Goal: Information Seeking & Learning: Find specific fact

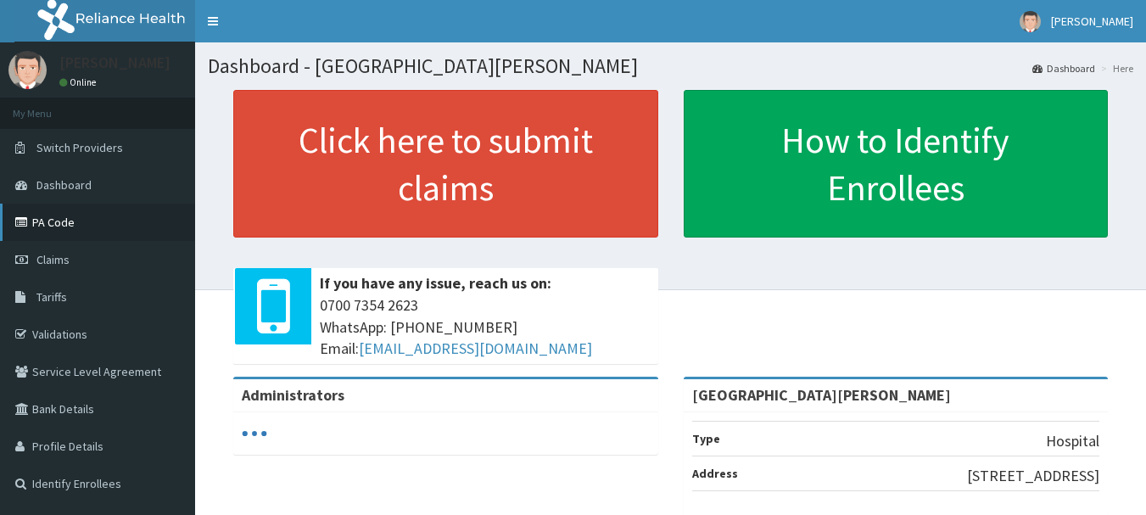
click at [53, 228] on link "PA Code" at bounding box center [97, 222] width 195 height 37
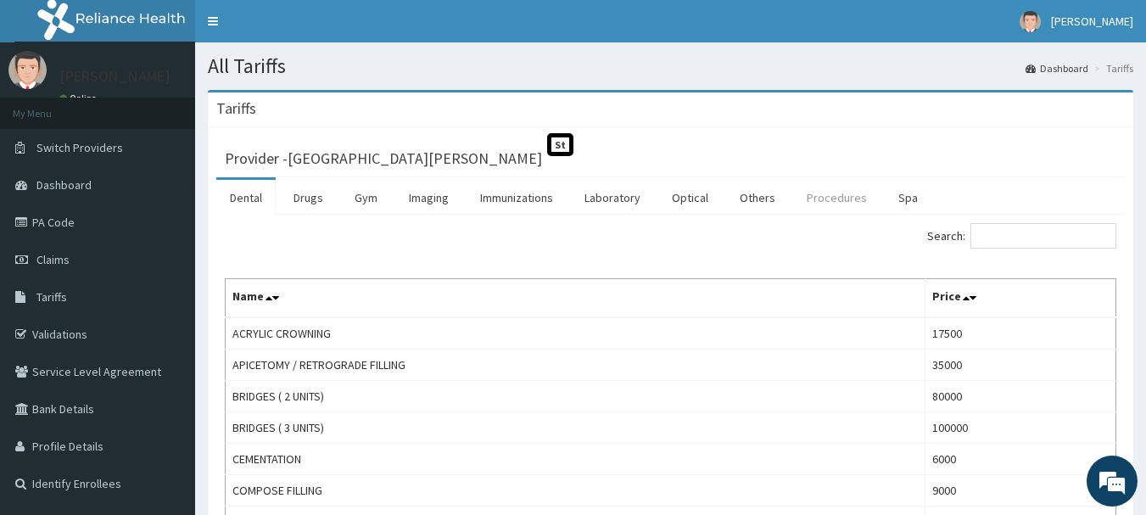
click at [823, 208] on link "Procedures" at bounding box center [836, 198] width 87 height 36
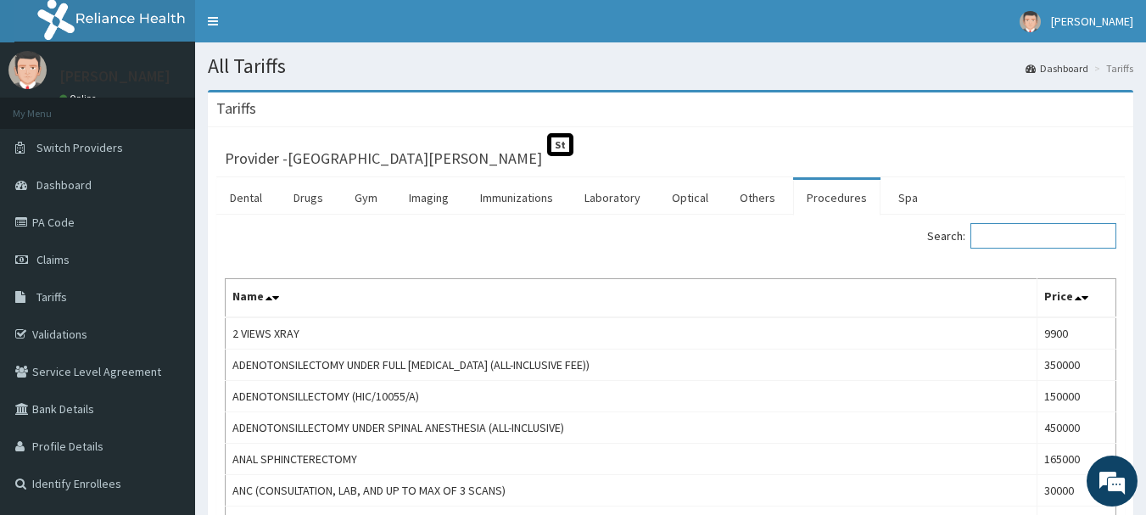
click at [1012, 236] on input "Search:" at bounding box center [1044, 235] width 146 height 25
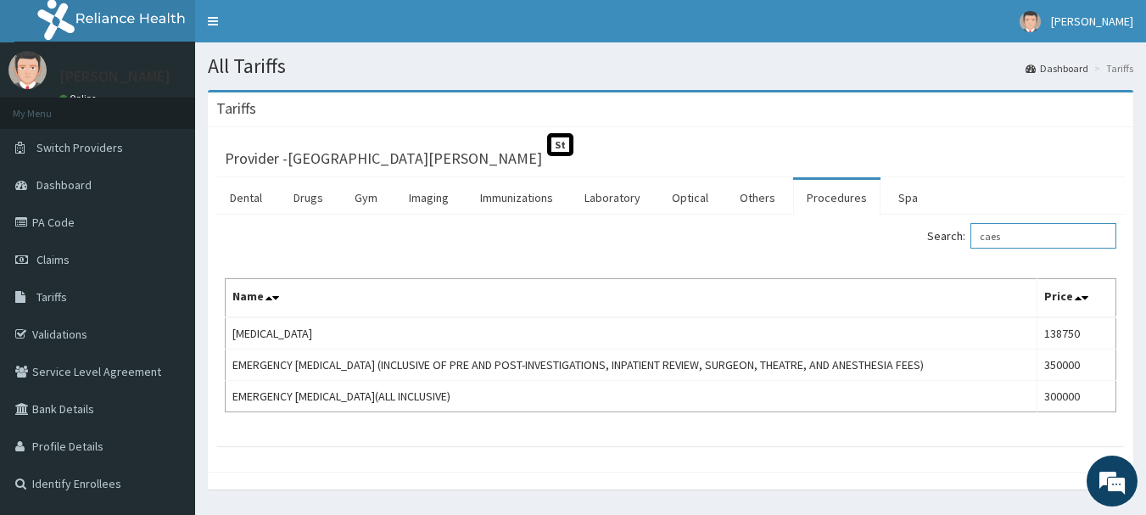
drag, startPoint x: 1022, startPoint y: 237, endPoint x: 909, endPoint y: 238, distance: 113.7
click at [909, 238] on div "Search: caes" at bounding box center [901, 238] width 434 height 30
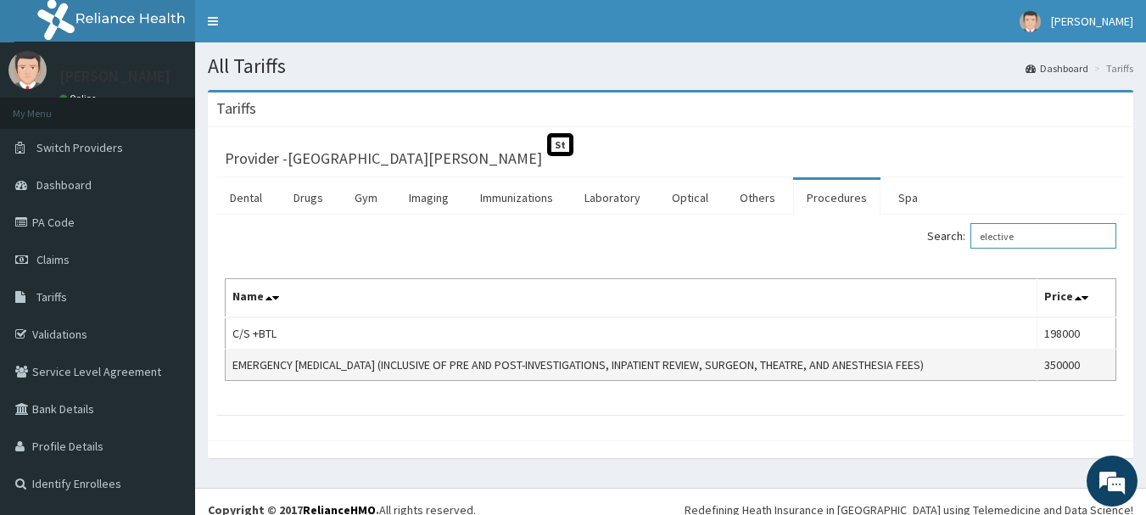
type input "elective"
click at [231, 372] on td "EMERGENCY [MEDICAL_DATA] (INCLUSIVE OF PRE AND POST-INVESTIGATIONS, INPATIENT R…" at bounding box center [632, 365] width 812 height 31
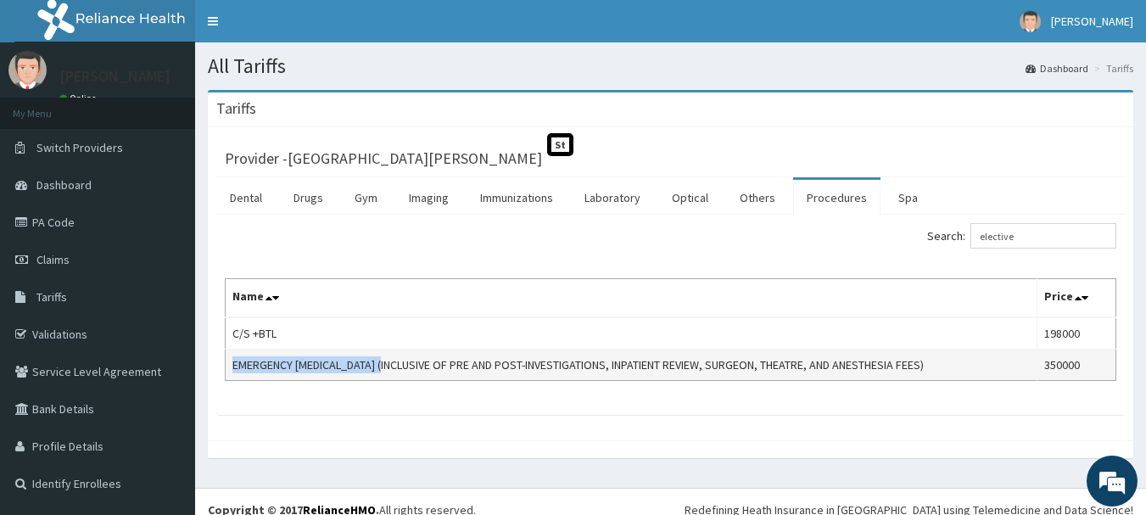
drag, startPoint x: 232, startPoint y: 366, endPoint x: 401, endPoint y: 366, distance: 169.7
click at [401, 366] on td "EMERGENCY [MEDICAL_DATA] (INCLUSIVE OF PRE AND POST-INVESTIGATIONS, INPATIENT R…" at bounding box center [632, 365] width 812 height 31
copy td "EMERGENCY [MEDICAL_DATA]"
click at [303, 204] on link "Drugs" at bounding box center [308, 198] width 57 height 36
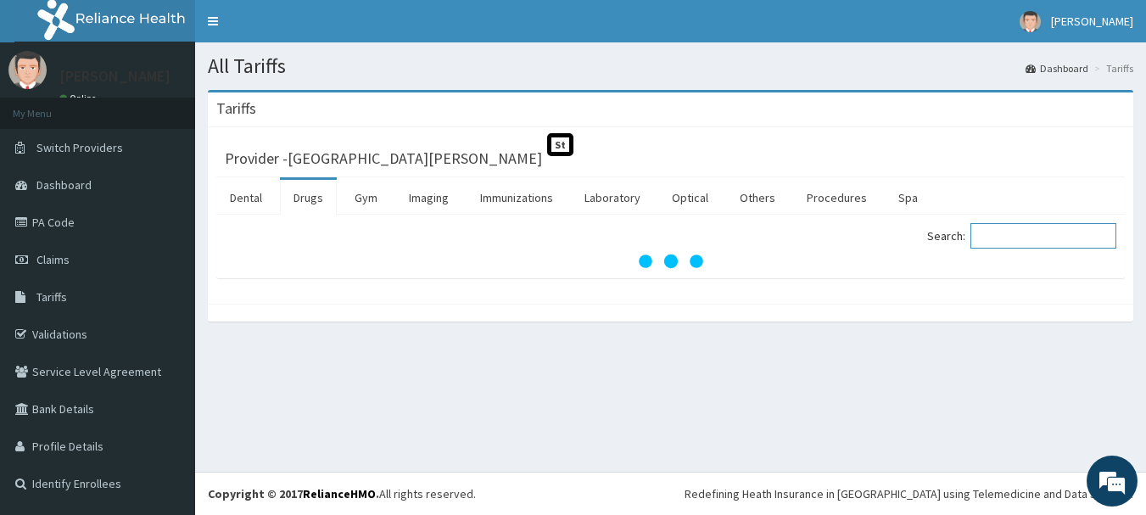
click at [1005, 229] on input "Search:" at bounding box center [1044, 235] width 146 height 25
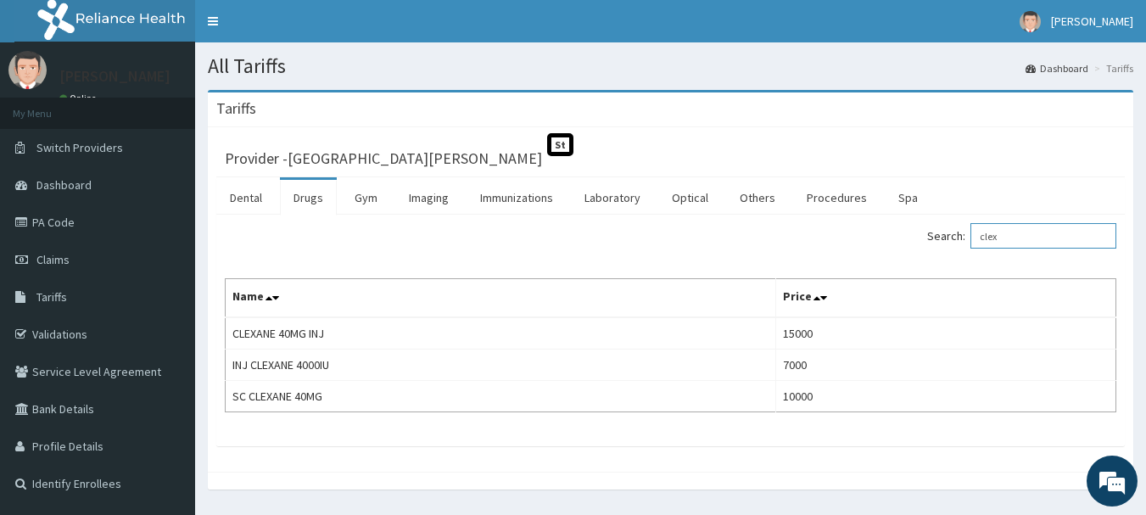
type input "clex"
click at [534, 193] on link "Immunizations" at bounding box center [517, 198] width 100 height 36
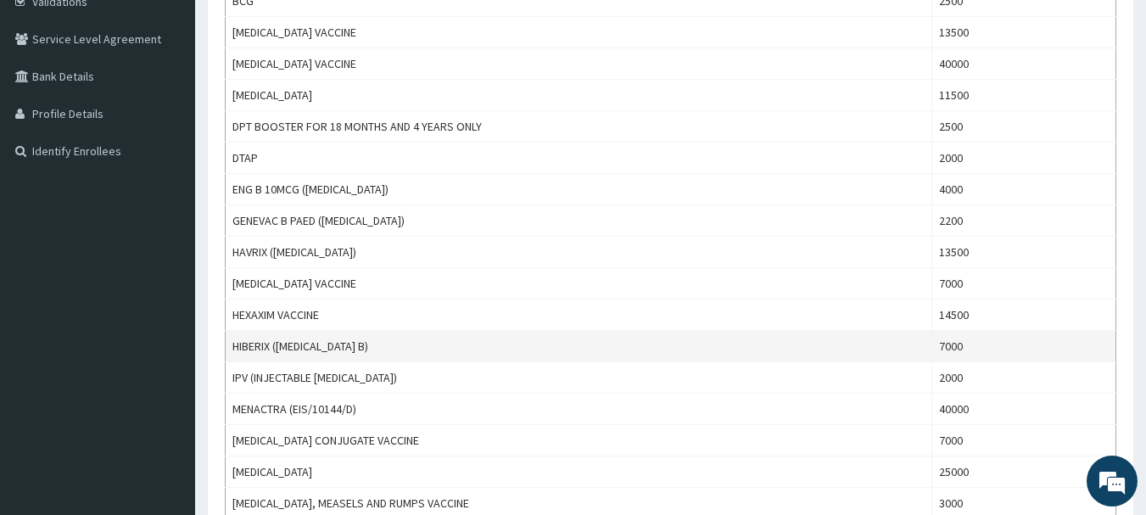
scroll to position [339, 0]
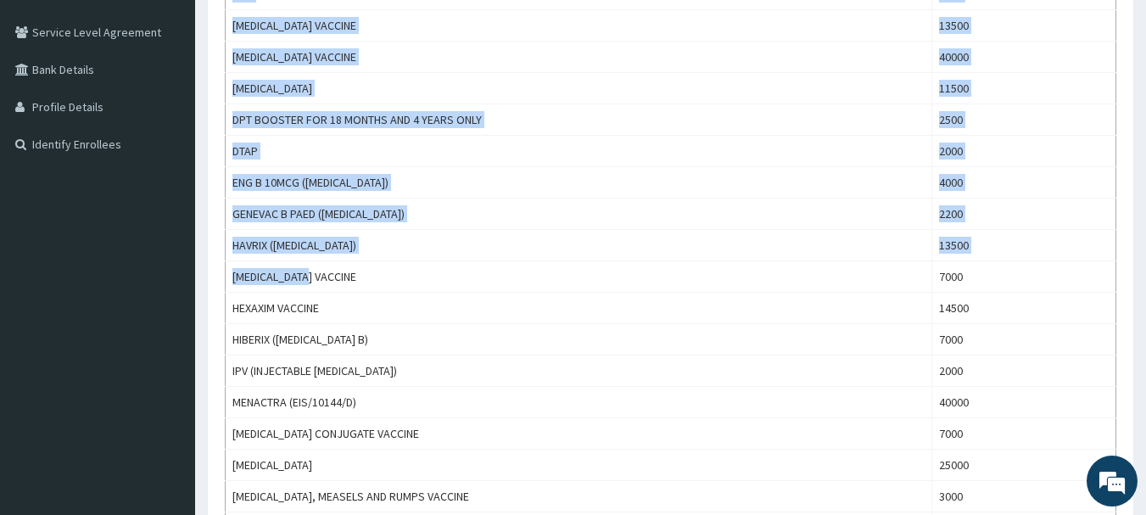
drag, startPoint x: 341, startPoint y: 281, endPoint x: 213, endPoint y: 277, distance: 128.1
click at [213, 277] on div "Provider - Bee [PERSON_NAME] Hospital St Dental Drugs Gym Imaging Immunizations…" at bounding box center [671, 446] width 926 height 1317
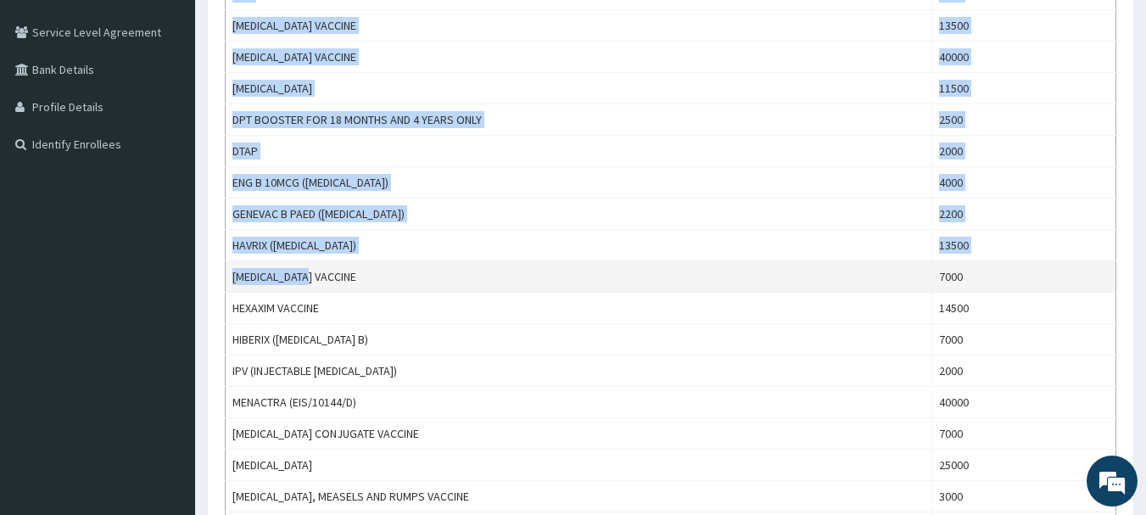
click at [244, 276] on td "[MEDICAL_DATA] VACCINE" at bounding box center [579, 276] width 707 height 31
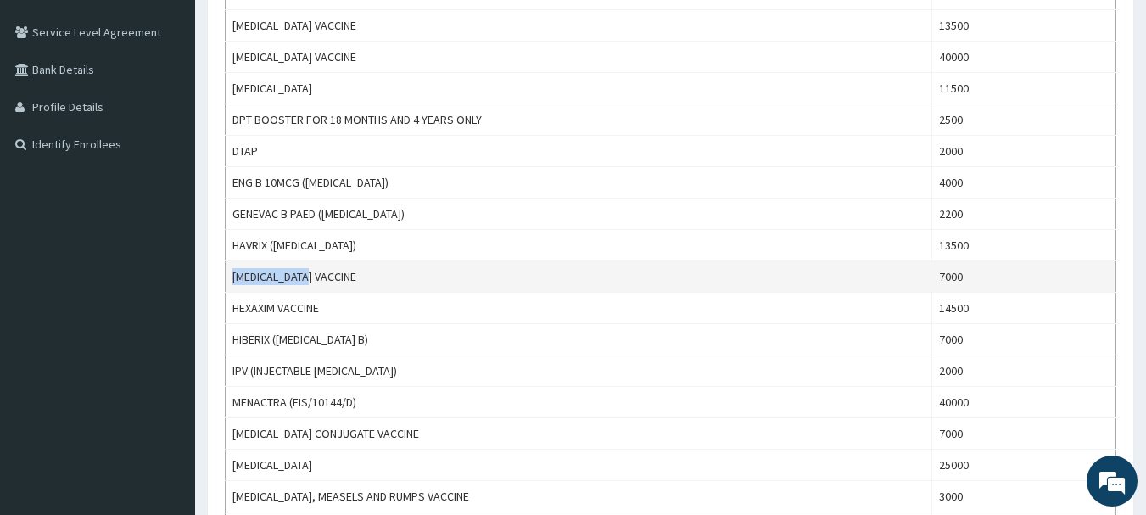
drag, startPoint x: 230, startPoint y: 279, endPoint x: 314, endPoint y: 282, distance: 84.0
click at [314, 282] on td "[MEDICAL_DATA] VACCINE" at bounding box center [579, 276] width 707 height 31
copy td "HEP B VACCINE"
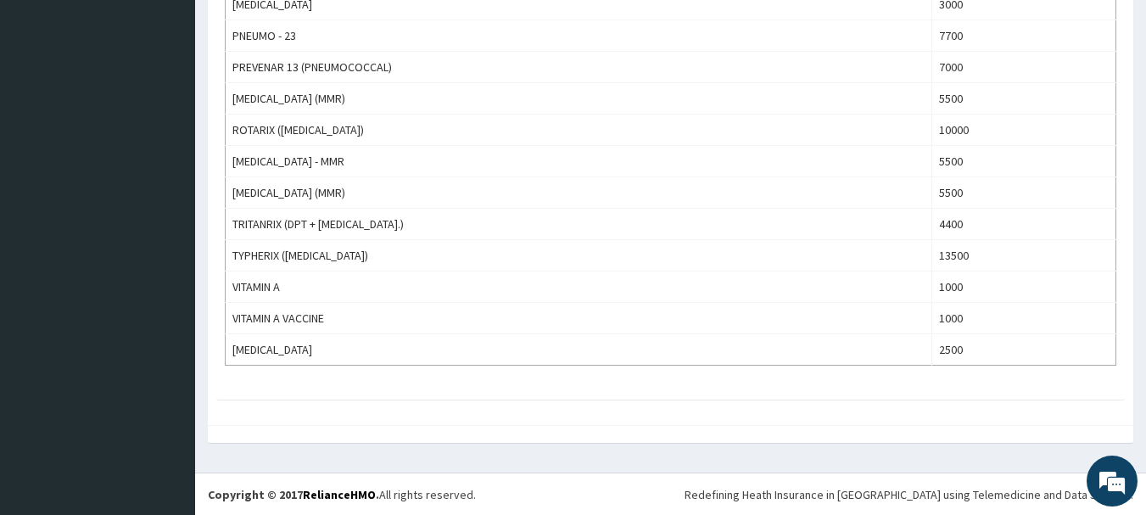
scroll to position [1021, 0]
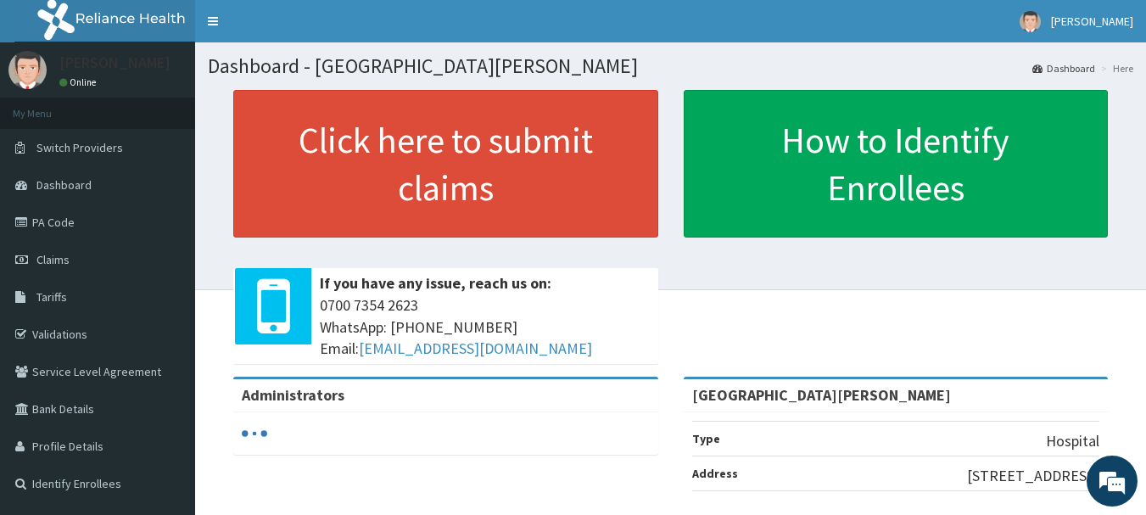
click at [43, 215] on link "PA Code" at bounding box center [97, 222] width 195 height 37
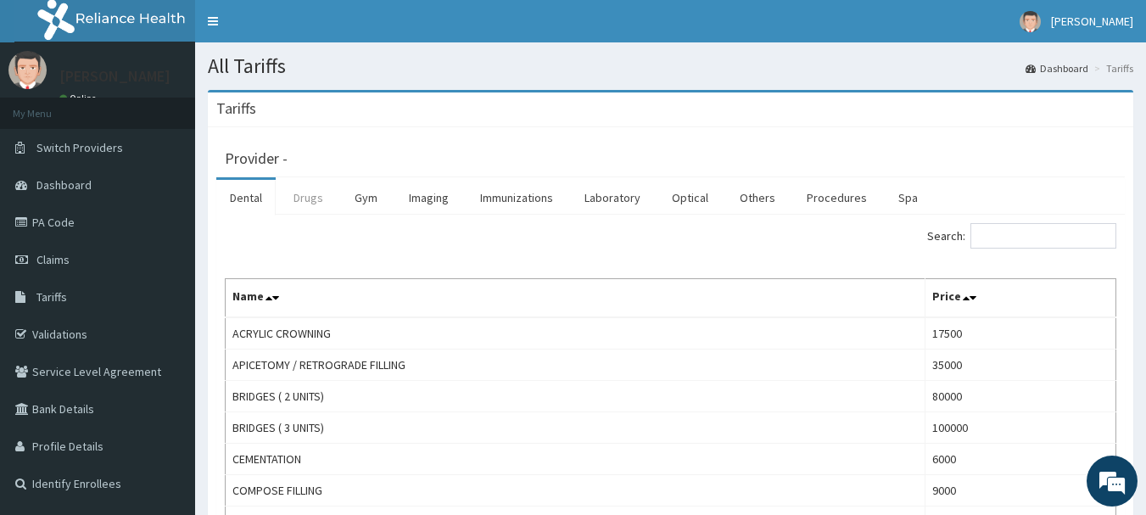
click at [291, 200] on link "Drugs" at bounding box center [308, 198] width 57 height 36
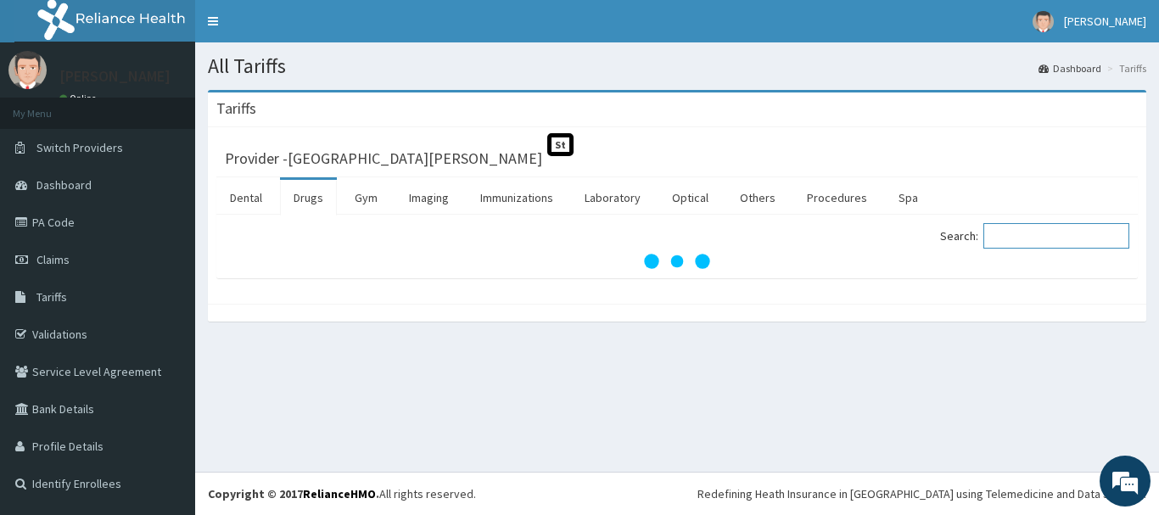
click at [1020, 238] on input "Search:" at bounding box center [1056, 235] width 146 height 25
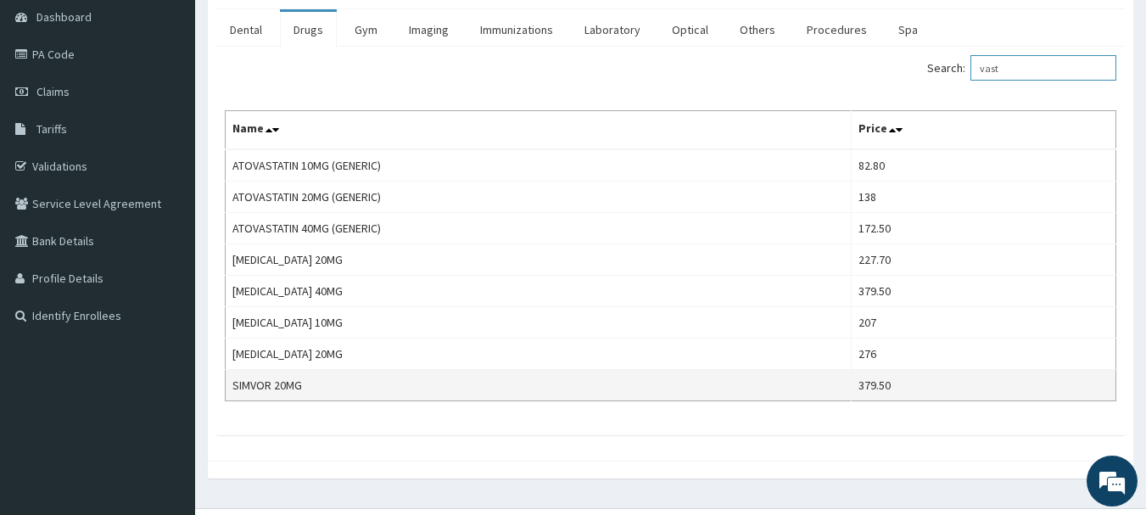
scroll to position [170, 0]
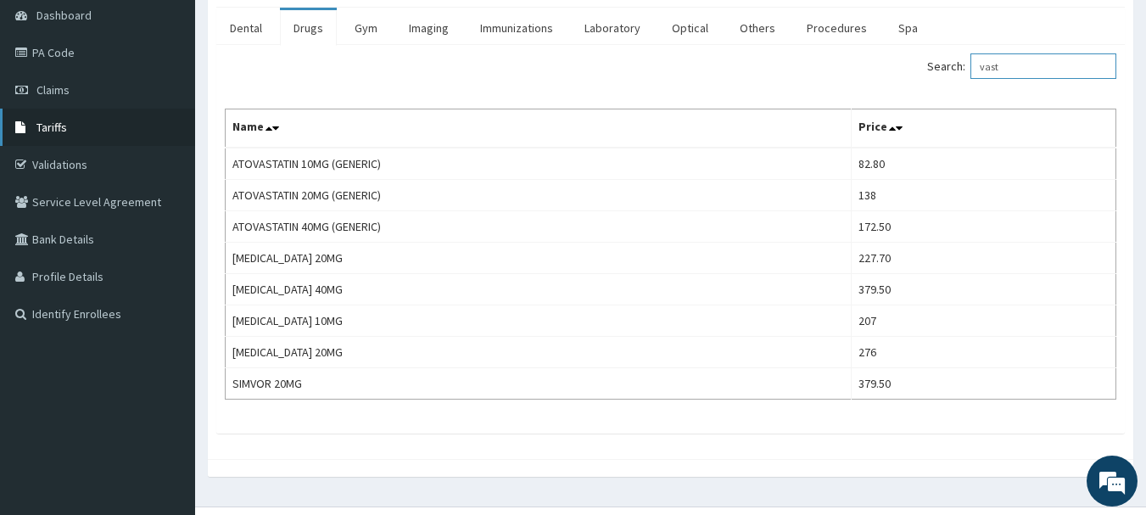
type input "vast"
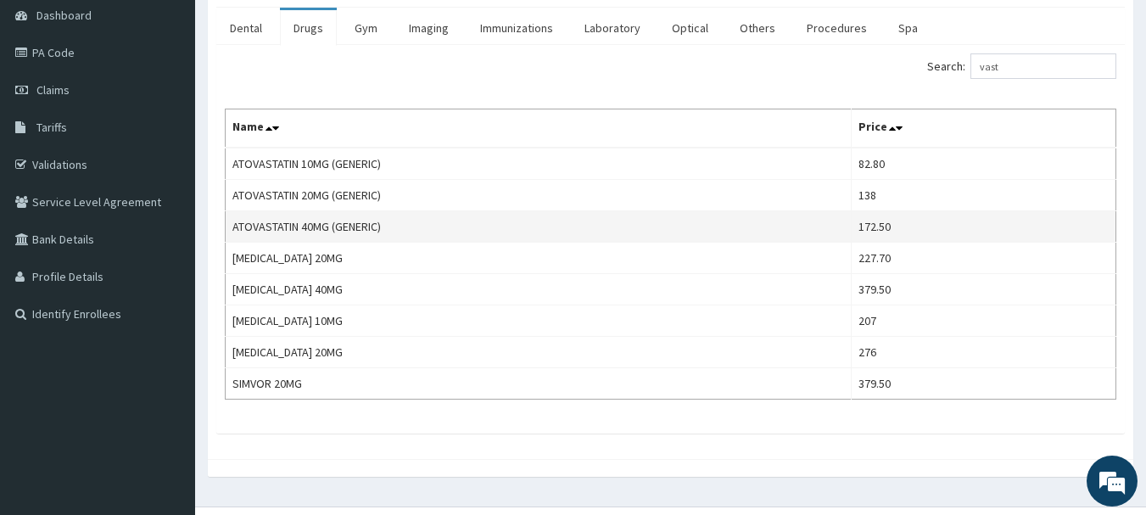
drag, startPoint x: 540, startPoint y: 226, endPoint x: 512, endPoint y: 215, distance: 29.8
click at [526, 219] on td "ATOVASTATIN 40MG (GENERIC)" at bounding box center [539, 226] width 626 height 31
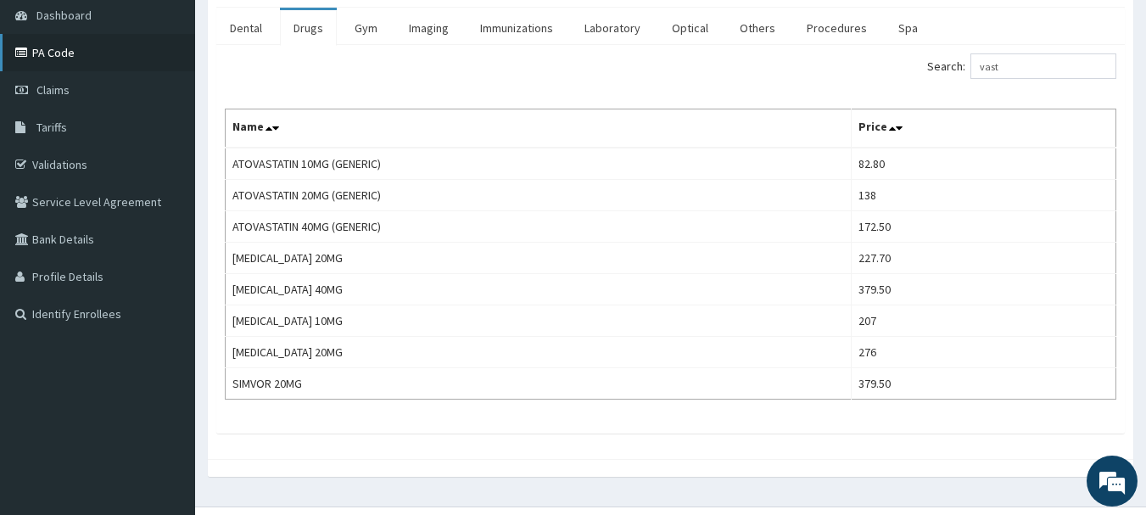
click at [64, 54] on link "PA Code" at bounding box center [97, 52] width 195 height 37
